Goal: Browse casually: Explore the website without a specific task or goal

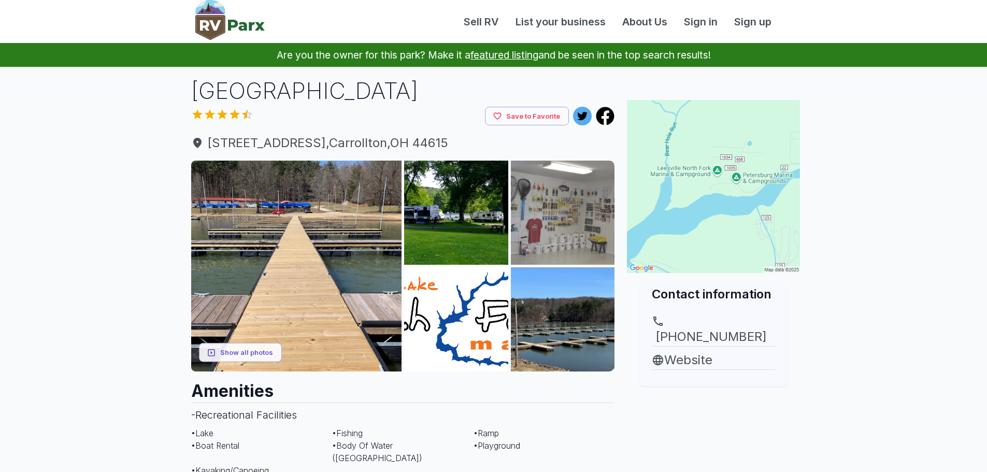
click at [561, 228] on img at bounding box center [563, 213] width 104 height 104
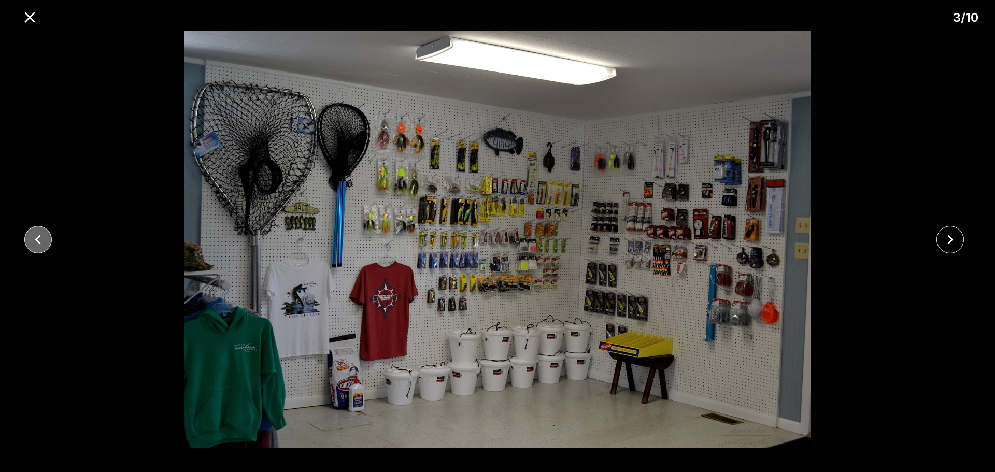
click at [39, 242] on icon "close" at bounding box center [38, 239] width 6 height 9
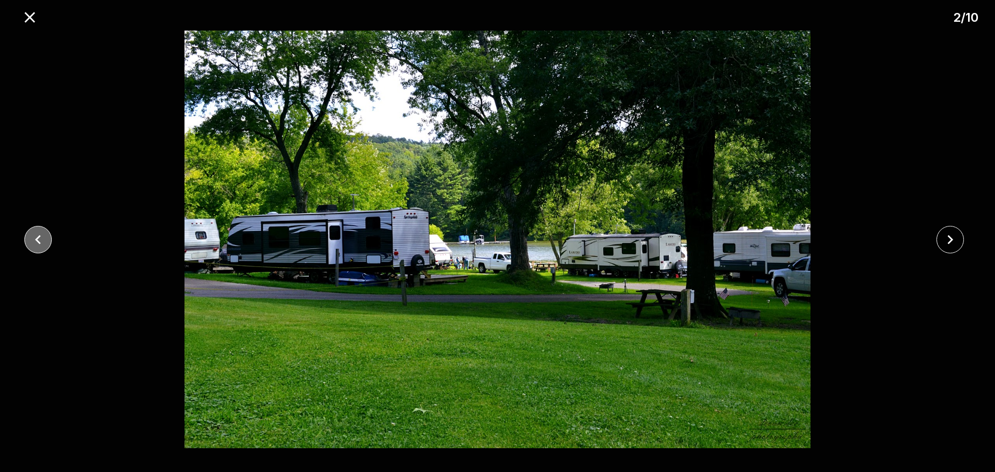
click at [39, 240] on icon "close" at bounding box center [38, 240] width 18 height 18
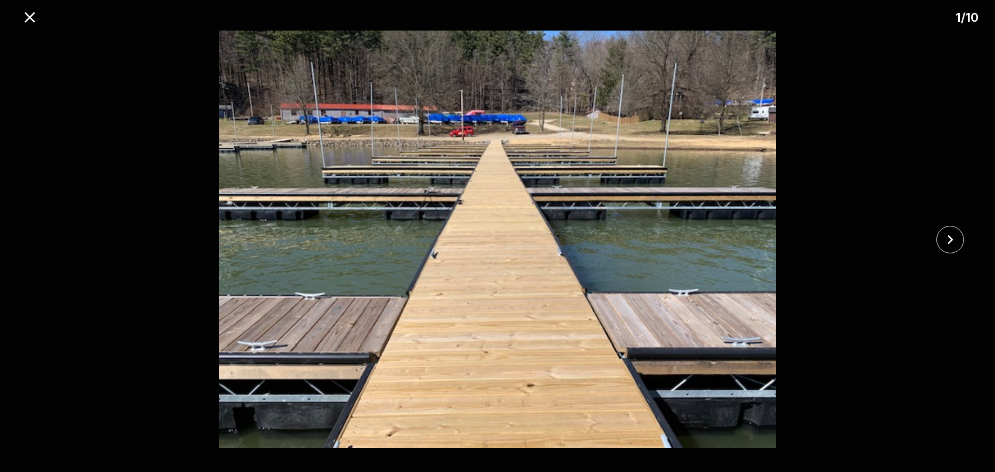
click at [39, 240] on div at bounding box center [497, 240] width 995 height 418
click at [963, 238] on button "close" at bounding box center [949, 239] width 27 height 27
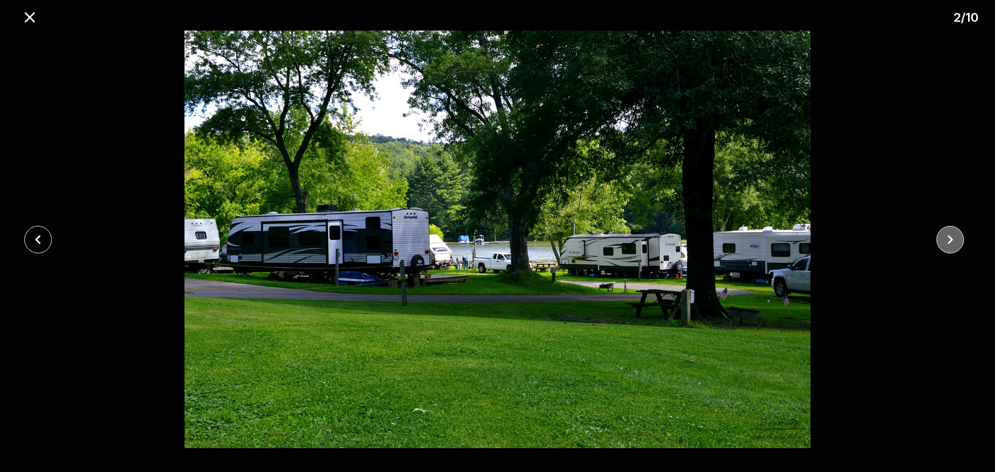
click at [961, 240] on button "close" at bounding box center [949, 239] width 27 height 27
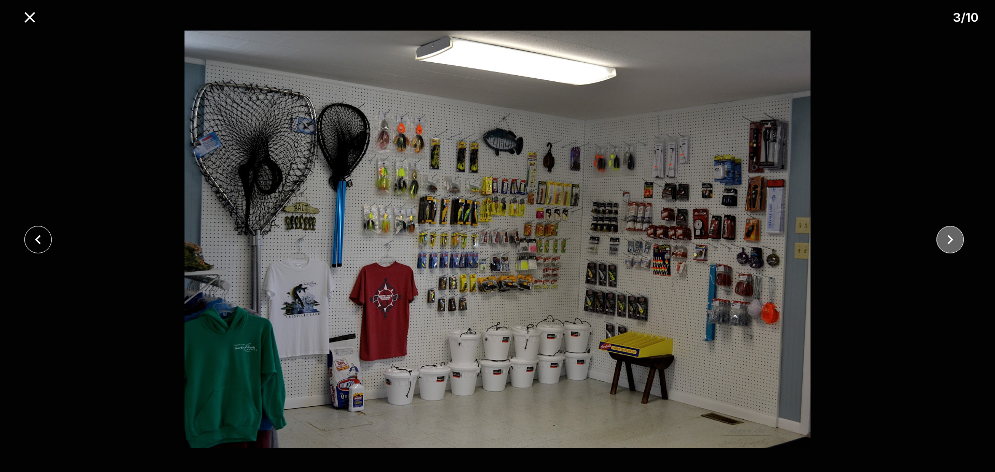
click at [961, 240] on button "close" at bounding box center [949, 239] width 27 height 27
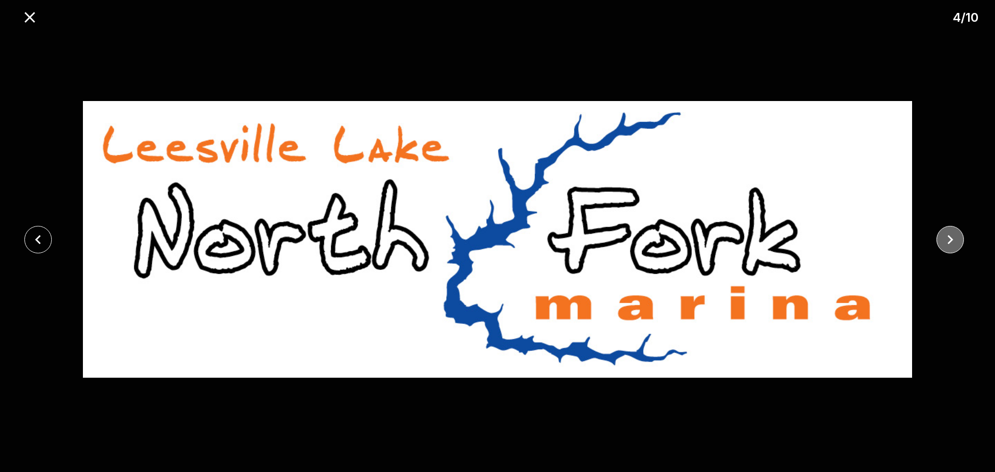
click at [961, 240] on button "close" at bounding box center [949, 239] width 27 height 27
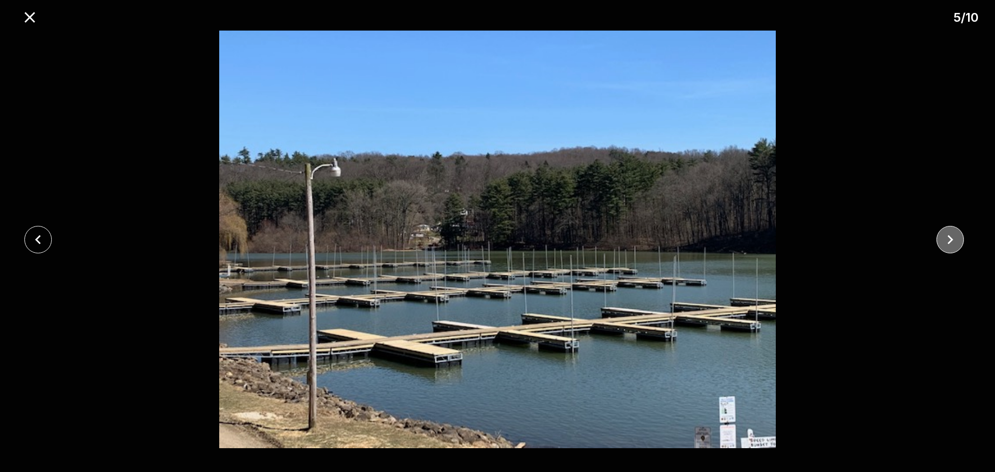
click at [961, 240] on button "close" at bounding box center [949, 239] width 27 height 27
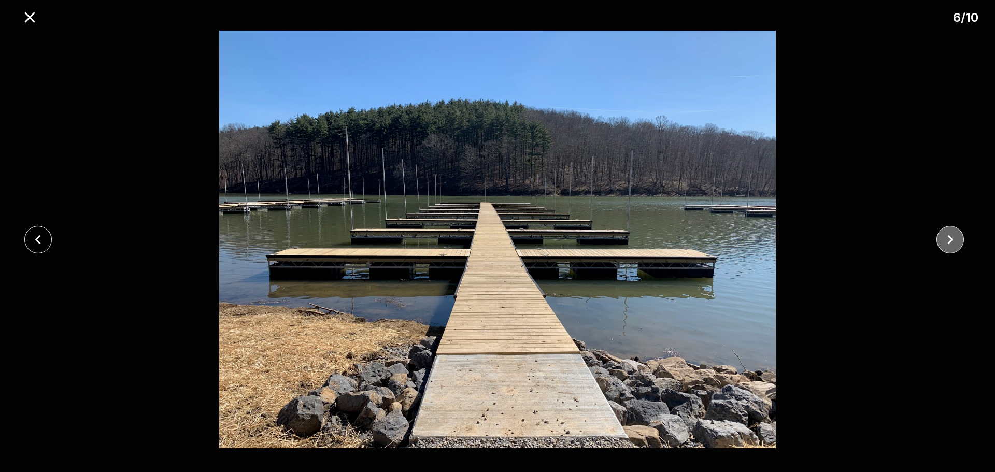
click at [961, 240] on button "close" at bounding box center [949, 239] width 27 height 27
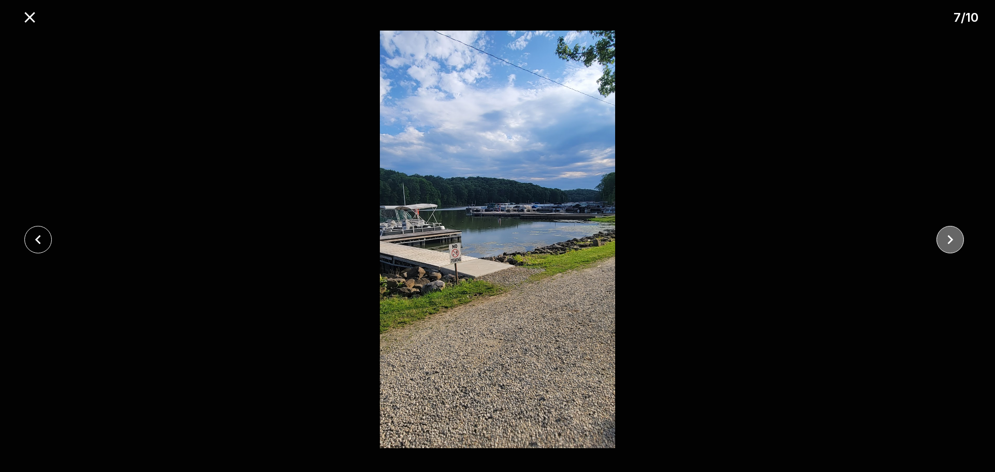
click at [961, 240] on button "close" at bounding box center [949, 239] width 27 height 27
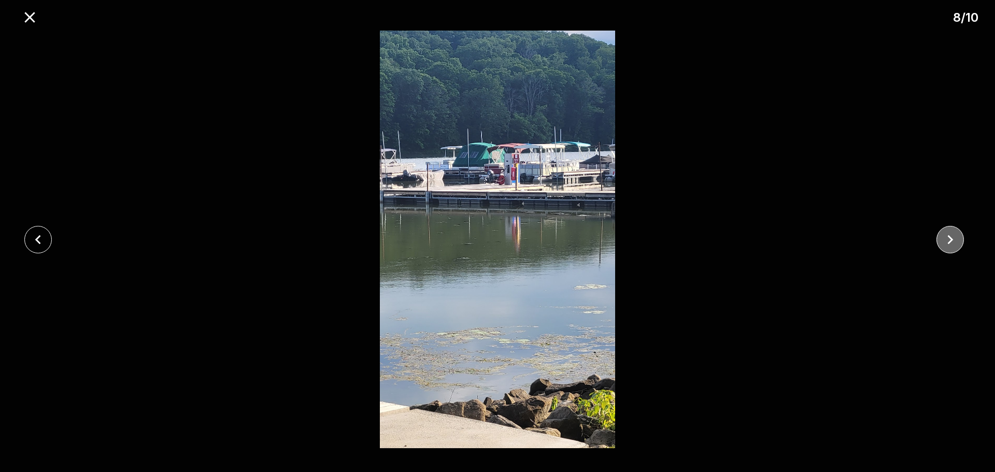
click at [961, 240] on button "close" at bounding box center [949, 239] width 27 height 27
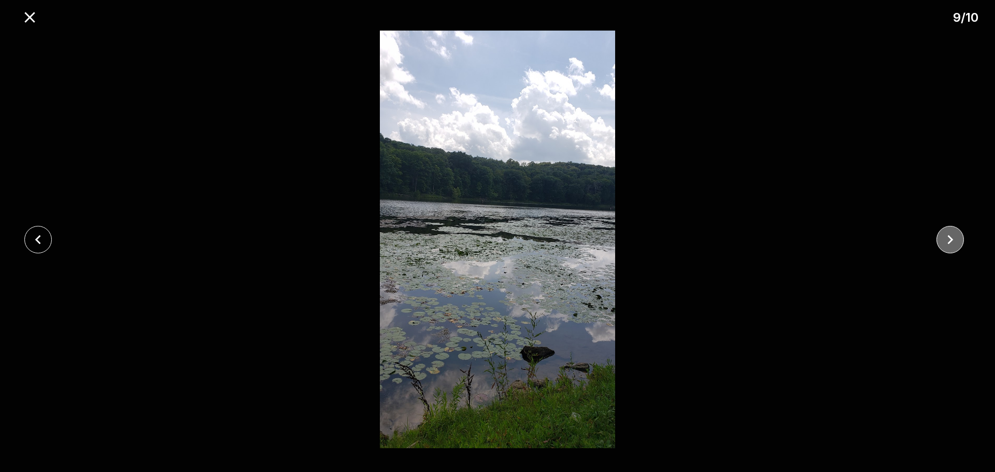
click at [960, 240] on button "close" at bounding box center [949, 239] width 27 height 27
